Goal: Navigation & Orientation: Understand site structure

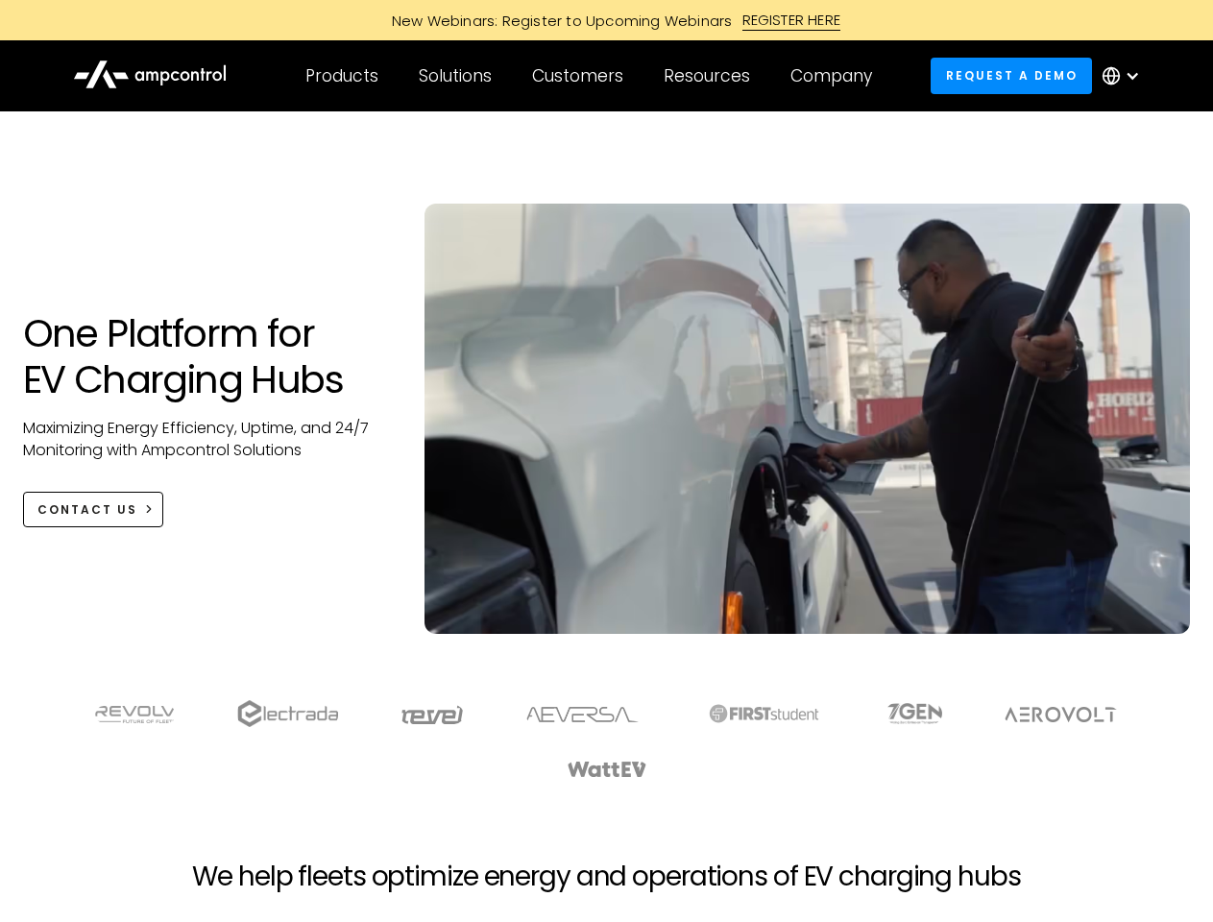
click at [591, 76] on div "Customers" at bounding box center [577, 75] width 91 height 21
click at [341, 76] on div "Products" at bounding box center [341, 75] width 73 height 21
click at [456, 76] on div "Solutions" at bounding box center [455, 75] width 73 height 21
click at [581, 76] on div "Customers" at bounding box center [577, 75] width 91 height 21
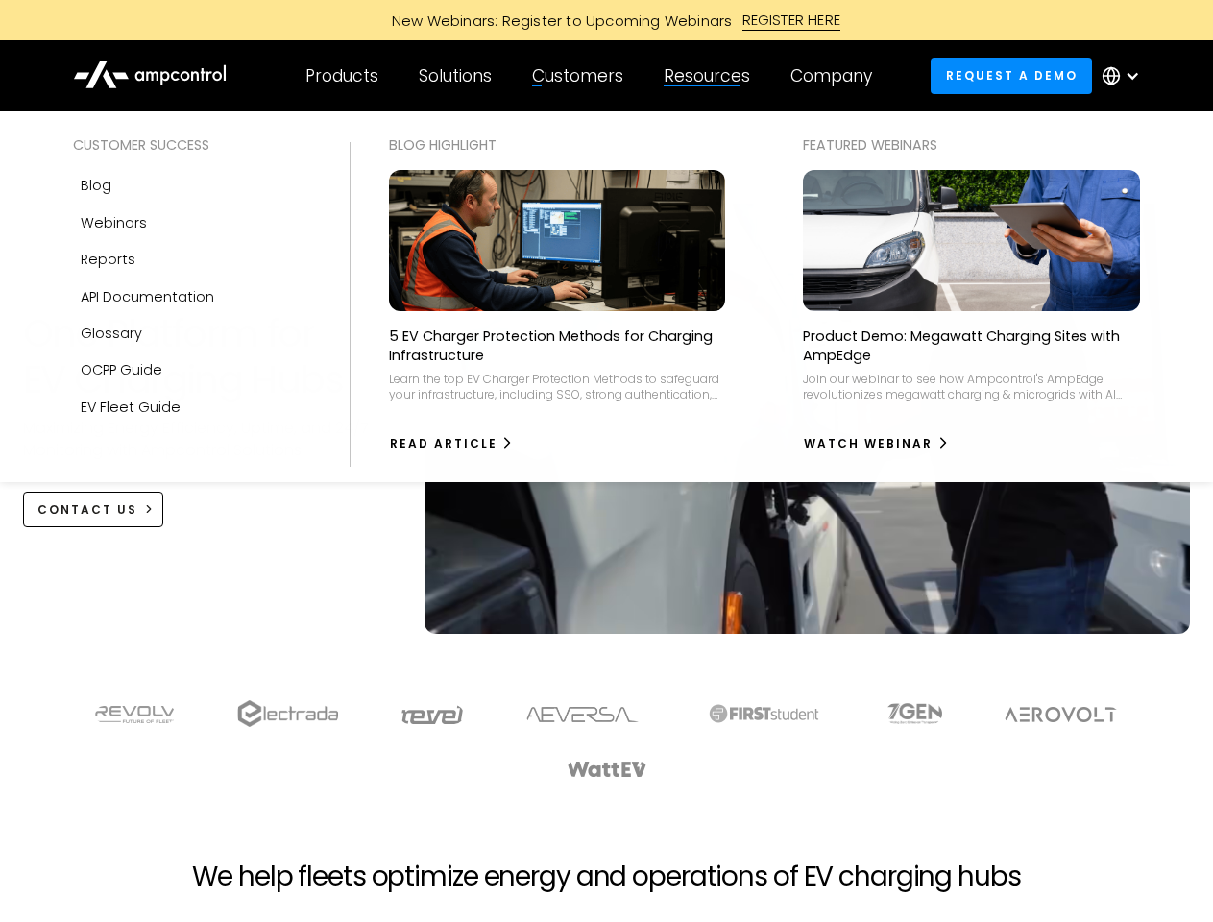
click at [711, 76] on div "Resources" at bounding box center [707, 75] width 86 height 21
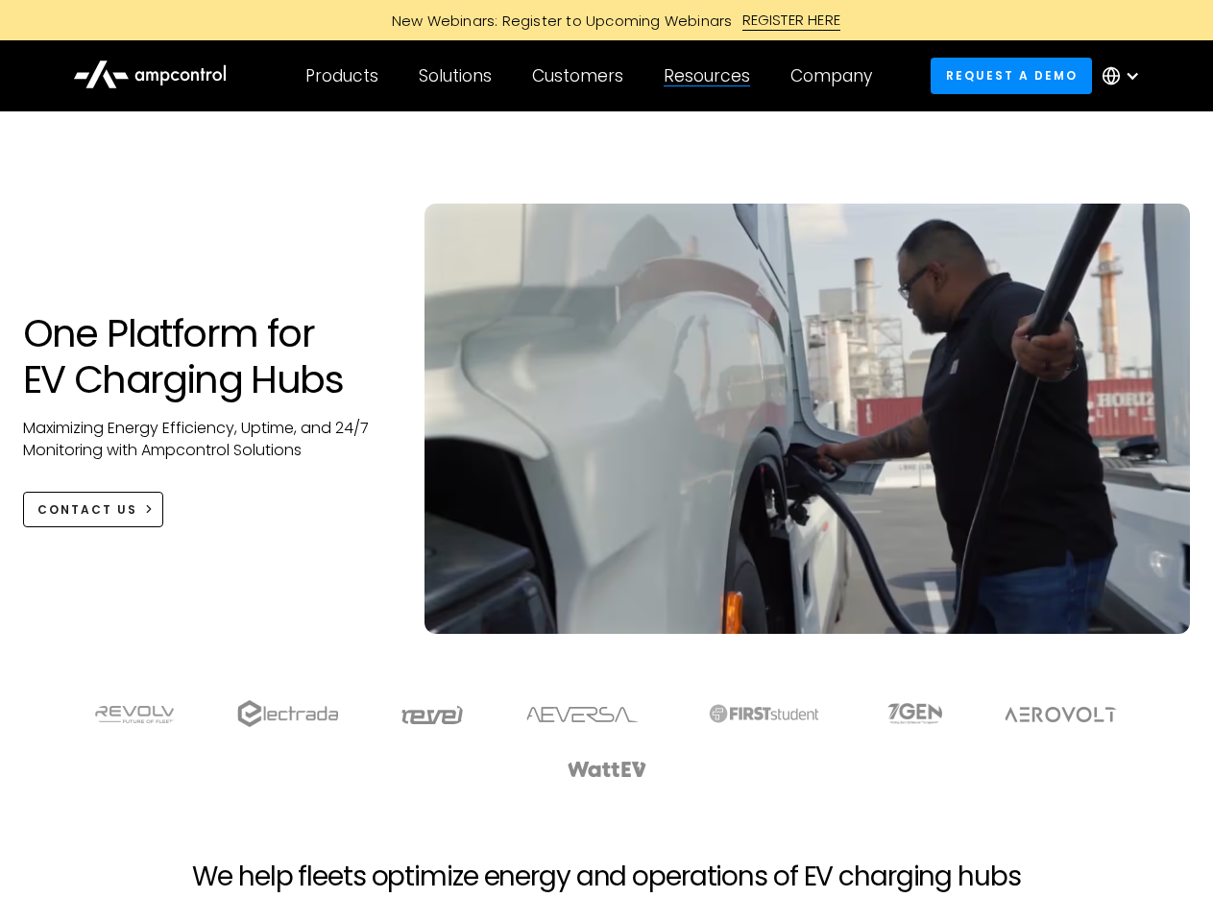
click at [837, 76] on div "Company" at bounding box center [831, 75] width 82 height 21
click at [1126, 76] on div at bounding box center [1132, 75] width 15 height 15
click at [591, 76] on div "Customers" at bounding box center [577, 75] width 91 height 21
click at [341, 76] on div "Products" at bounding box center [341, 75] width 73 height 21
click at [456, 76] on div "Solutions" at bounding box center [455, 75] width 73 height 21
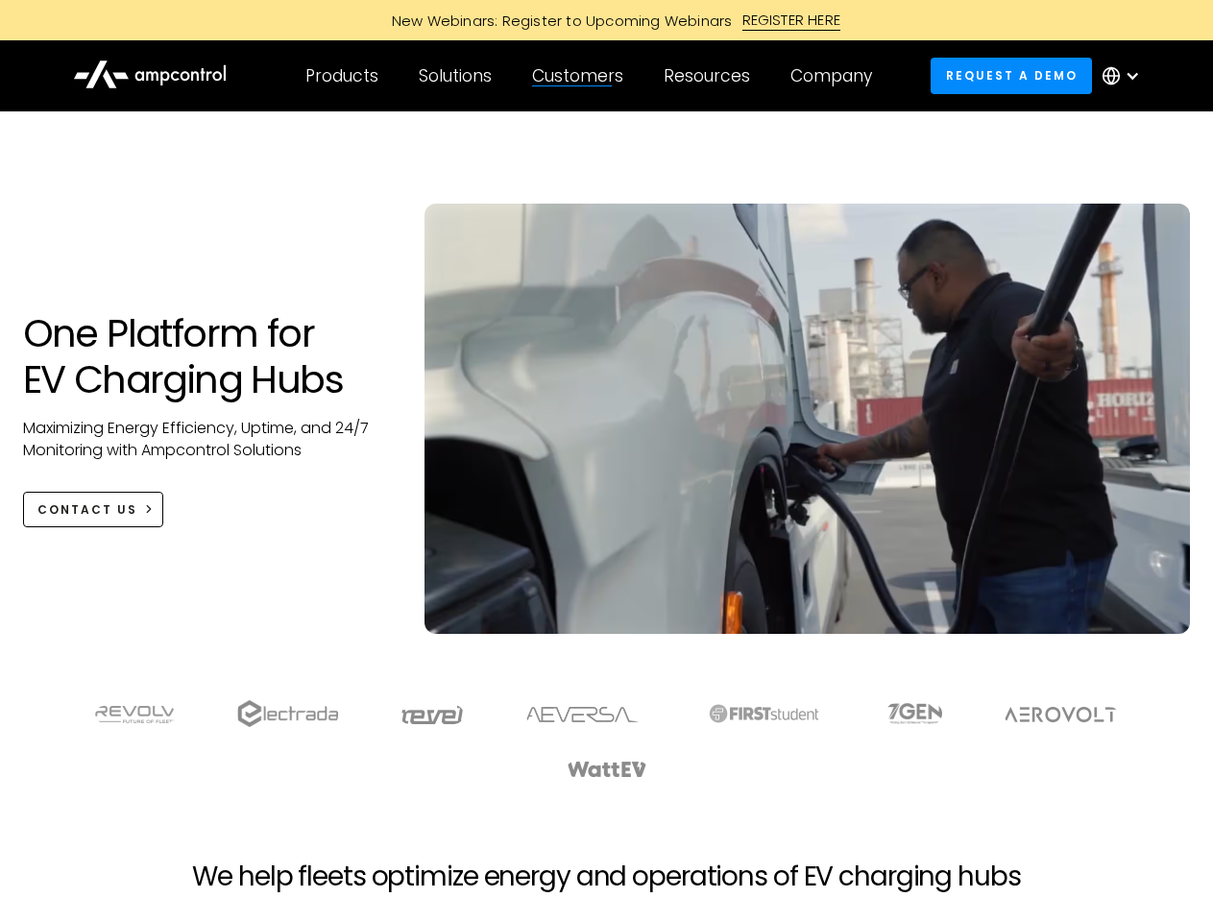
click at [581, 76] on div "Customers" at bounding box center [577, 75] width 91 height 21
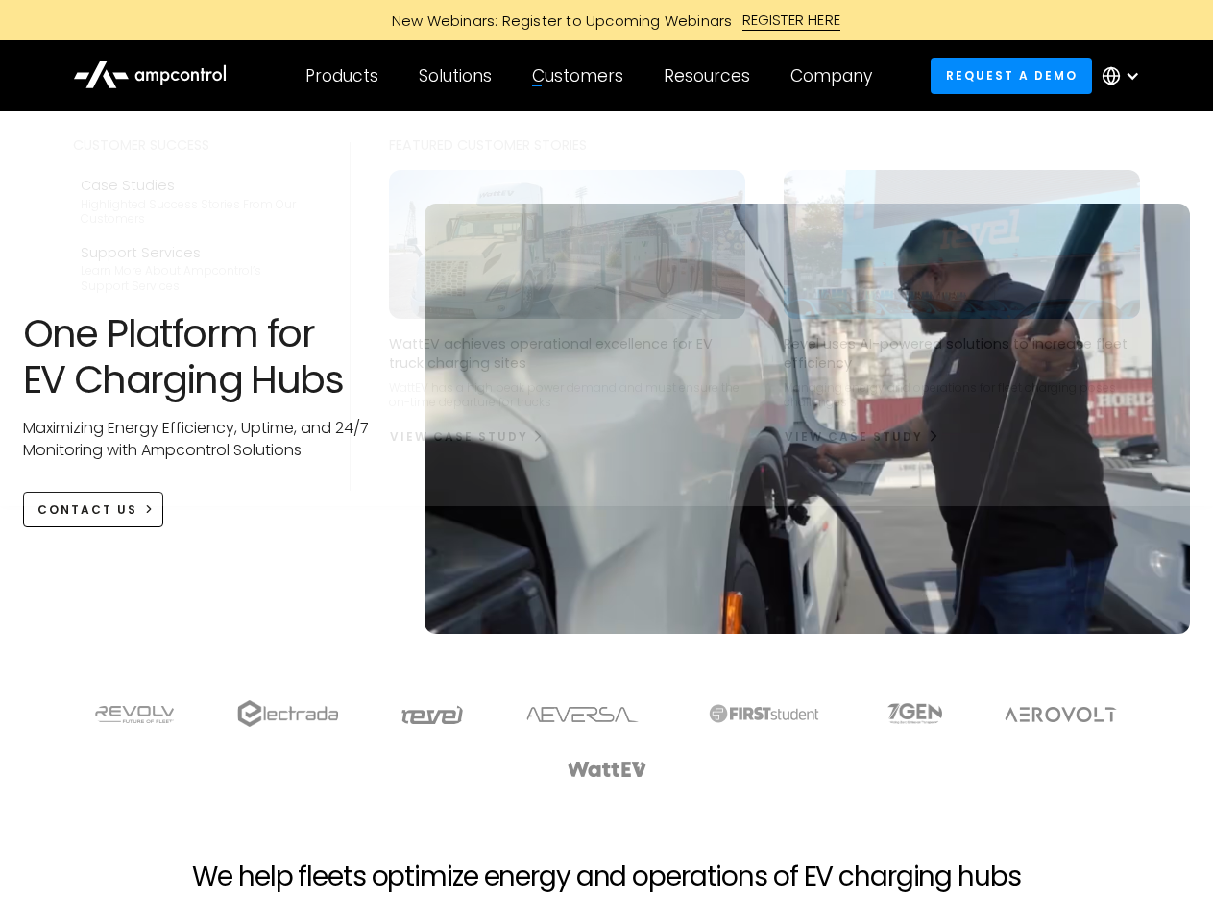
click at [711, 76] on div "Resources" at bounding box center [707, 75] width 86 height 21
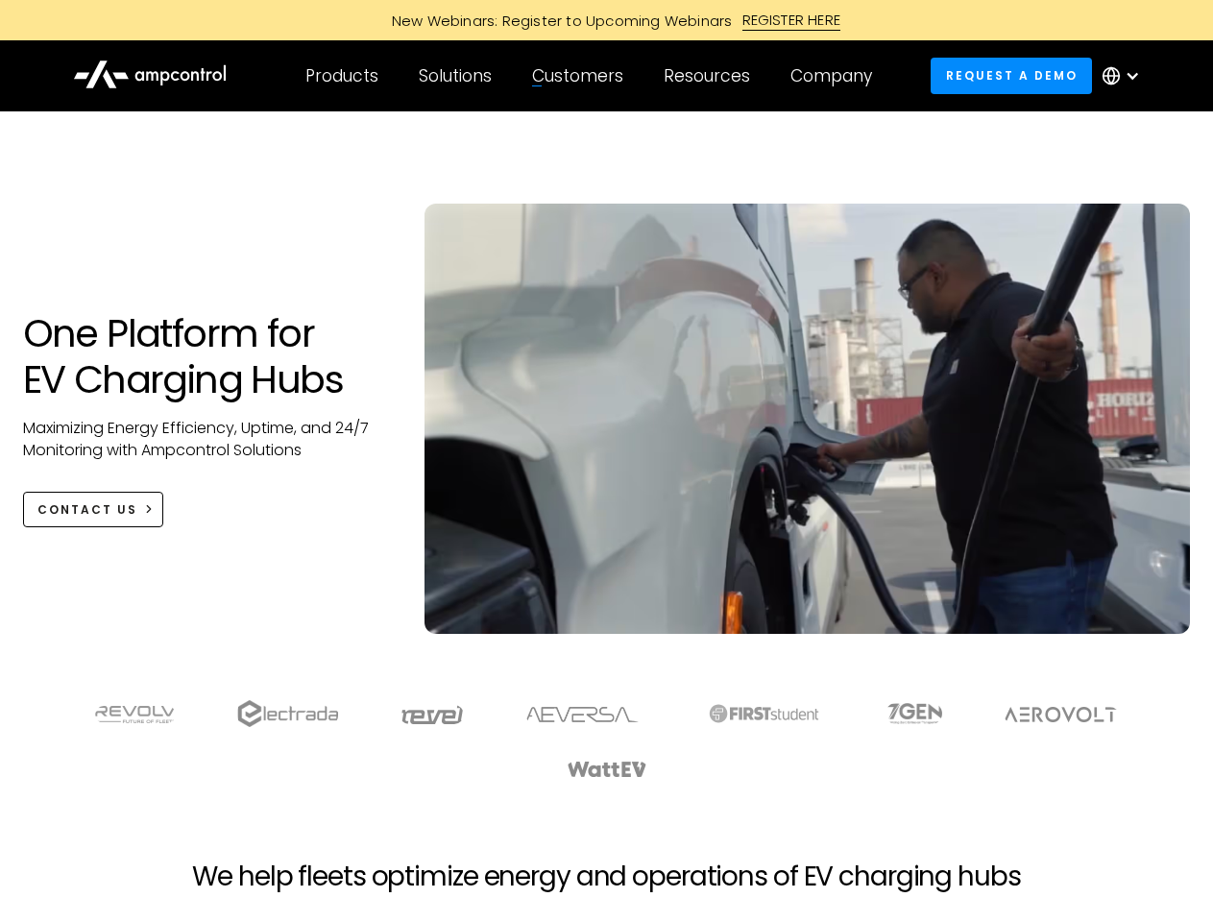
click at [837, 76] on div "Company" at bounding box center [831, 75] width 82 height 21
click at [1126, 76] on div at bounding box center [1132, 75] width 15 height 15
click at [591, 76] on div "Customers" at bounding box center [577, 75] width 91 height 21
click at [341, 76] on div "Products" at bounding box center [341, 75] width 73 height 21
click at [456, 76] on div "Solutions" at bounding box center [455, 75] width 73 height 21
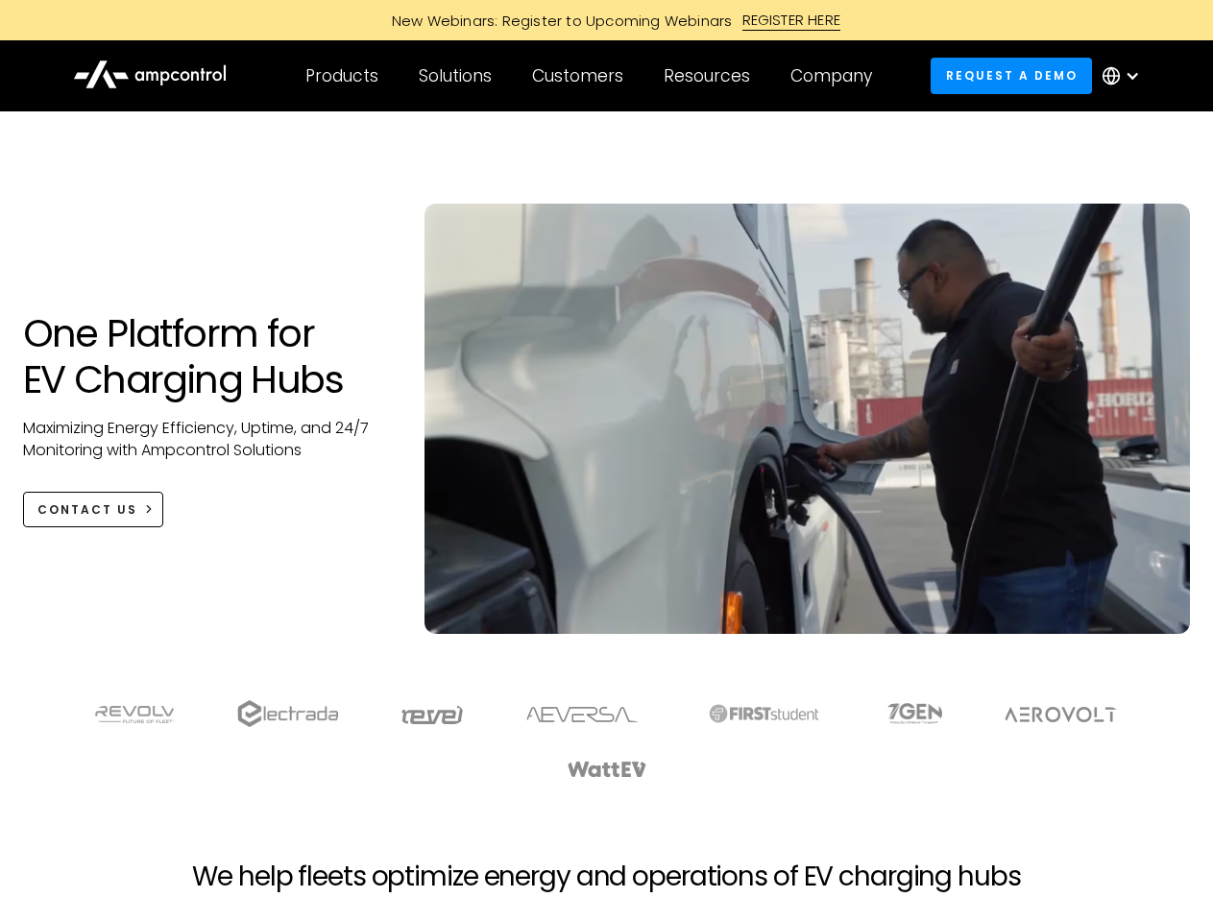
click at [581, 76] on div "Customers" at bounding box center [577, 75] width 91 height 21
click at [711, 76] on div "Resources" at bounding box center [707, 75] width 86 height 21
click at [837, 76] on div "Company" at bounding box center [831, 75] width 82 height 21
click at [1126, 76] on div at bounding box center [1132, 75] width 15 height 15
click at [591, 76] on div "Customers" at bounding box center [577, 75] width 91 height 21
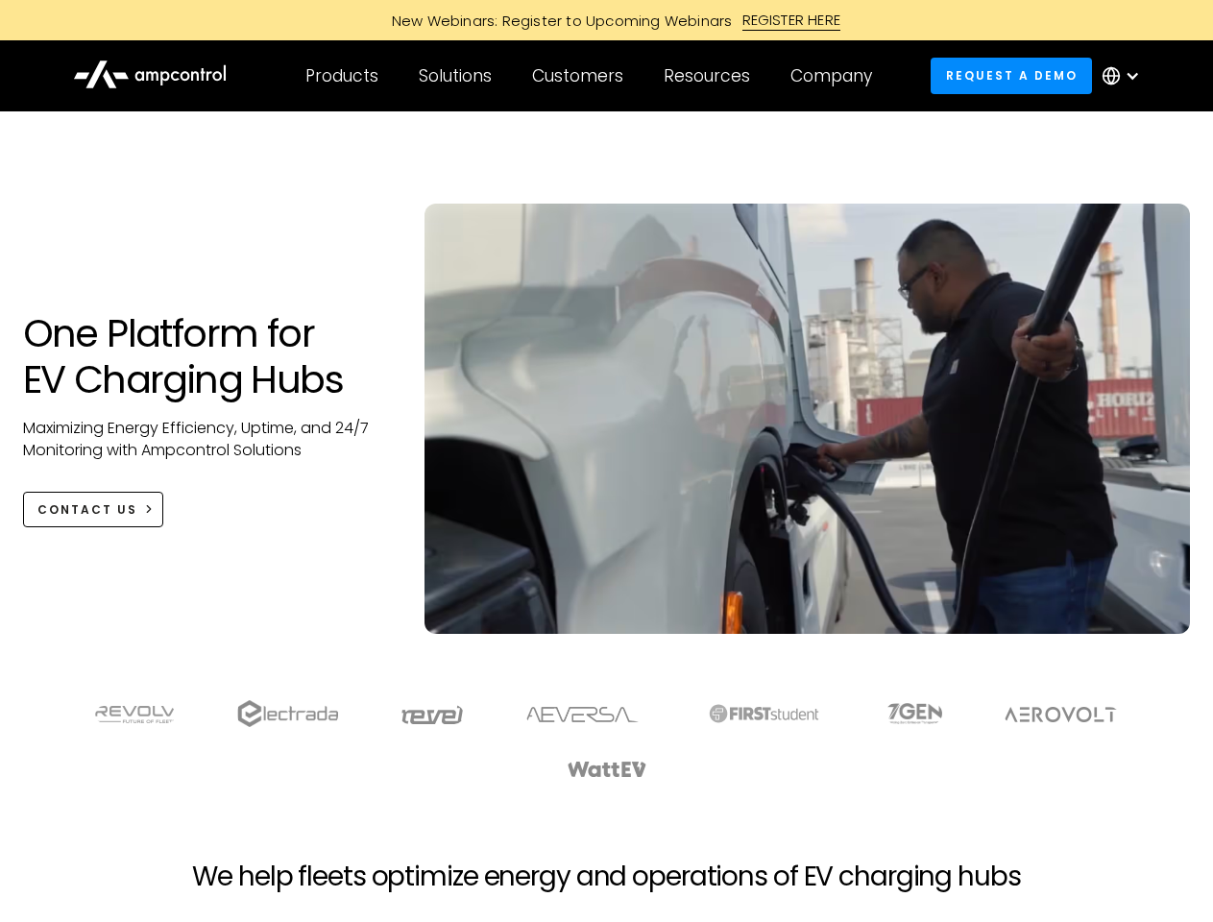
click at [341, 76] on div "Products" at bounding box center [341, 75] width 73 height 21
click at [456, 76] on div "Solutions" at bounding box center [455, 75] width 73 height 21
click at [581, 76] on div "Customers" at bounding box center [577, 75] width 91 height 21
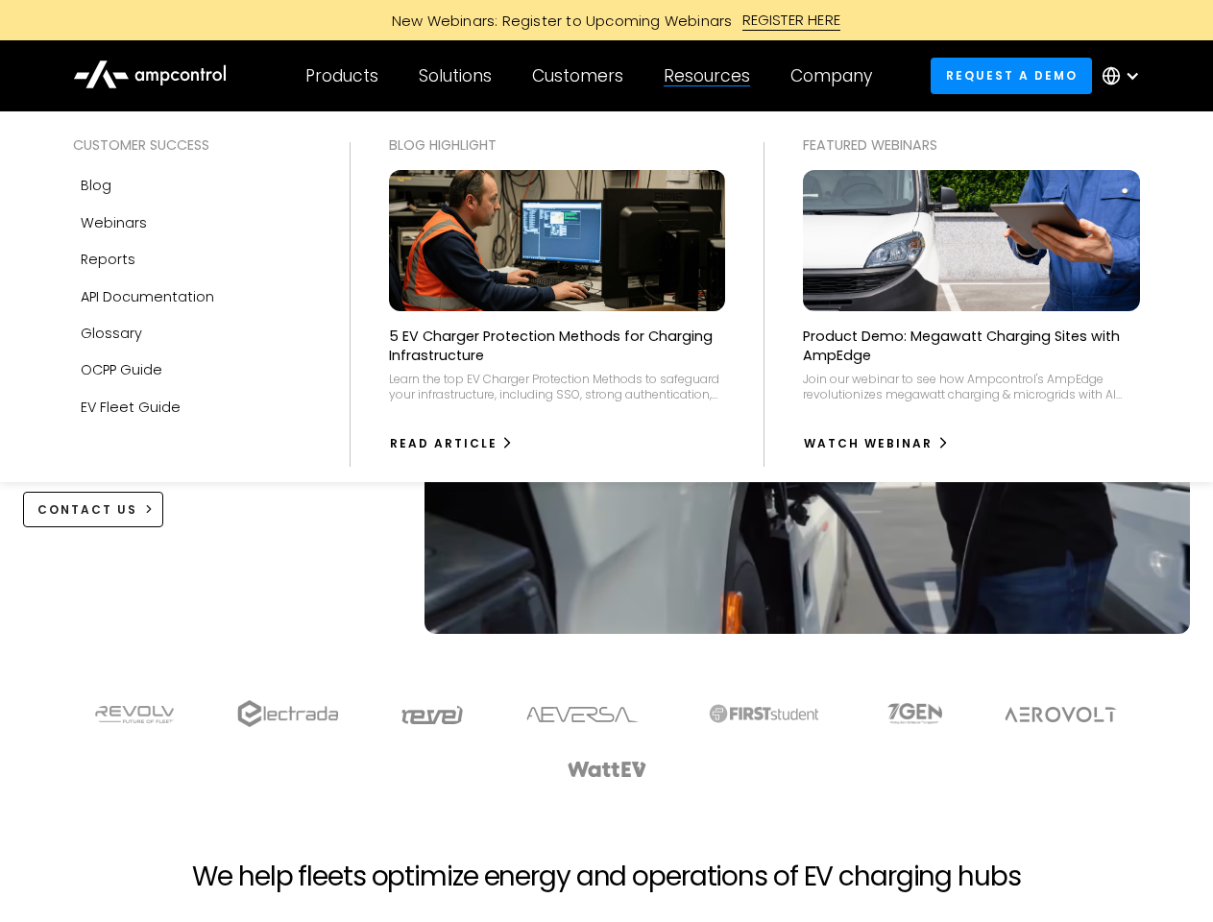
click at [711, 76] on div "Resources" at bounding box center [707, 75] width 86 height 21
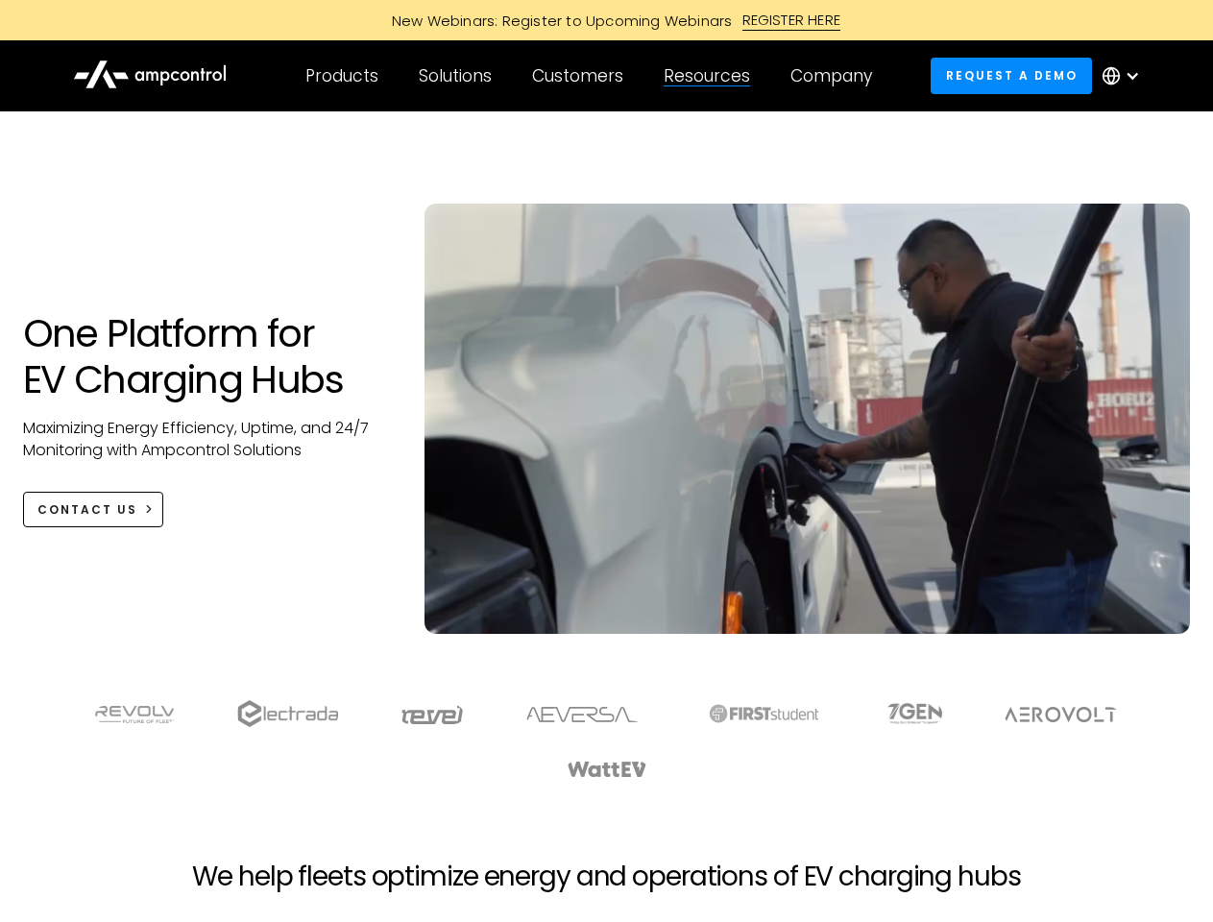
click at [837, 76] on div "Company" at bounding box center [831, 75] width 82 height 21
click at [1126, 76] on div at bounding box center [1132, 75] width 15 height 15
